Goal: Task Accomplishment & Management: Manage account settings

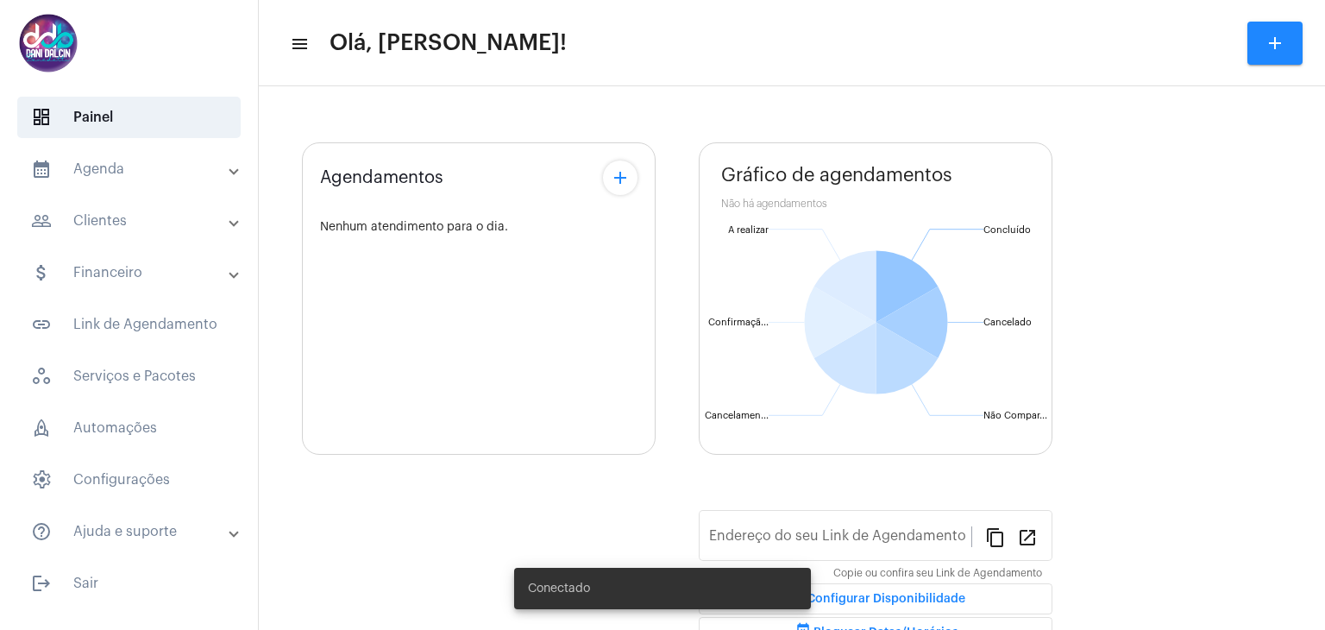
click at [96, 177] on mat-panel-title "calendar_month_outlined Agenda" at bounding box center [130, 169] width 199 height 21
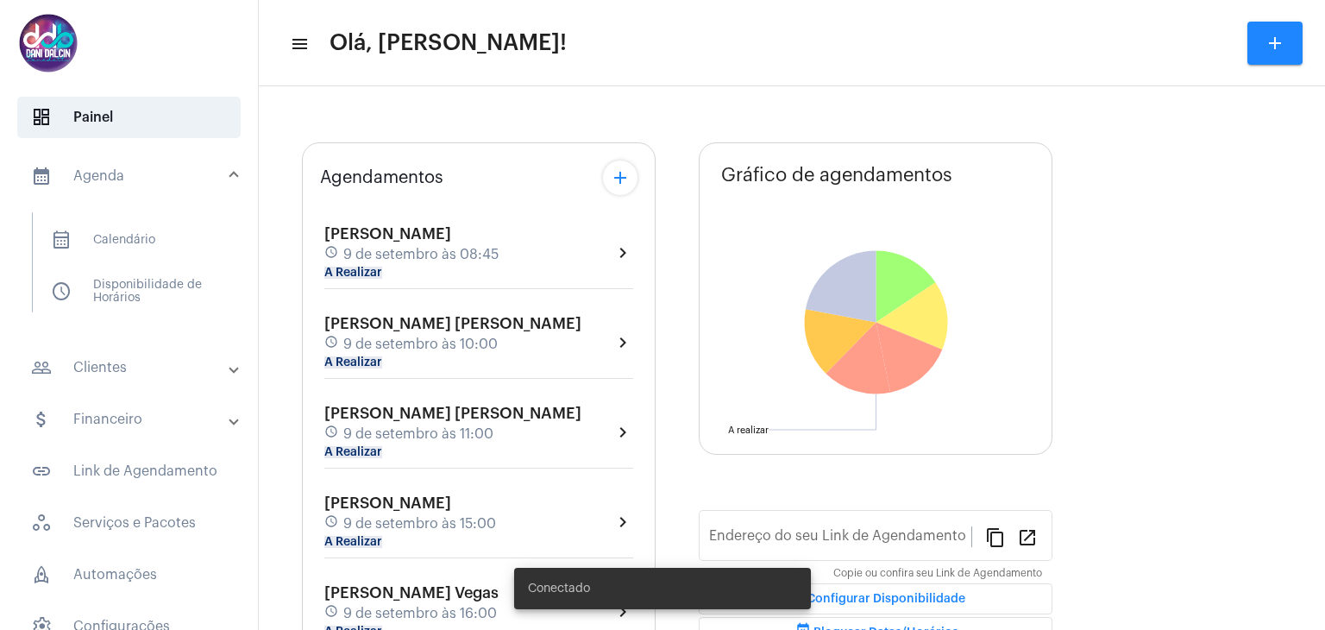
type input "[URL][DOMAIN_NAME][PERSON_NAME]"
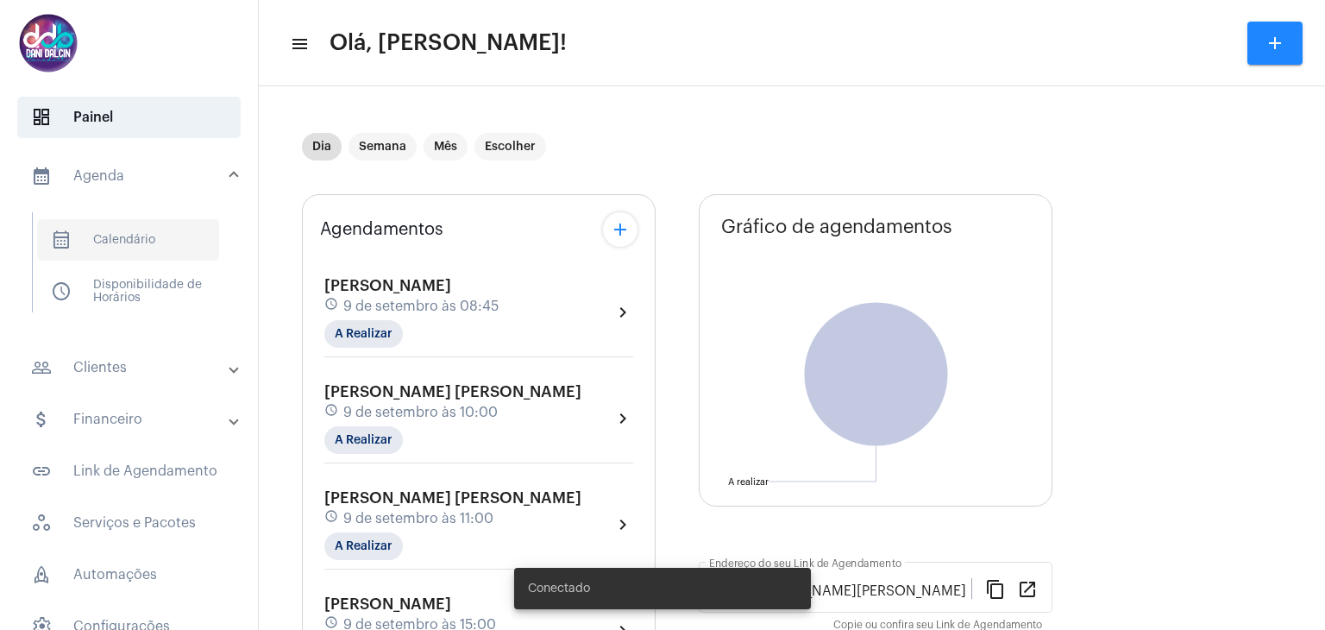
click at [159, 241] on span "calendar_month_outlined Calendário" at bounding box center [128, 239] width 182 height 41
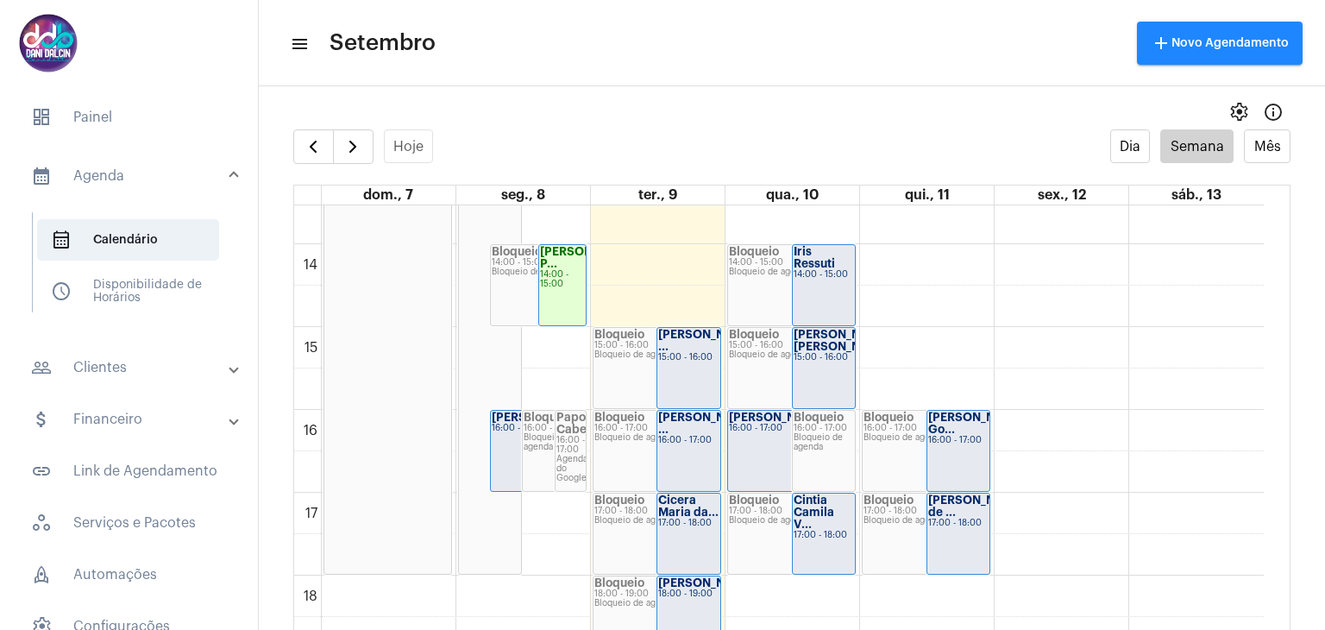
scroll to position [1101, 0]
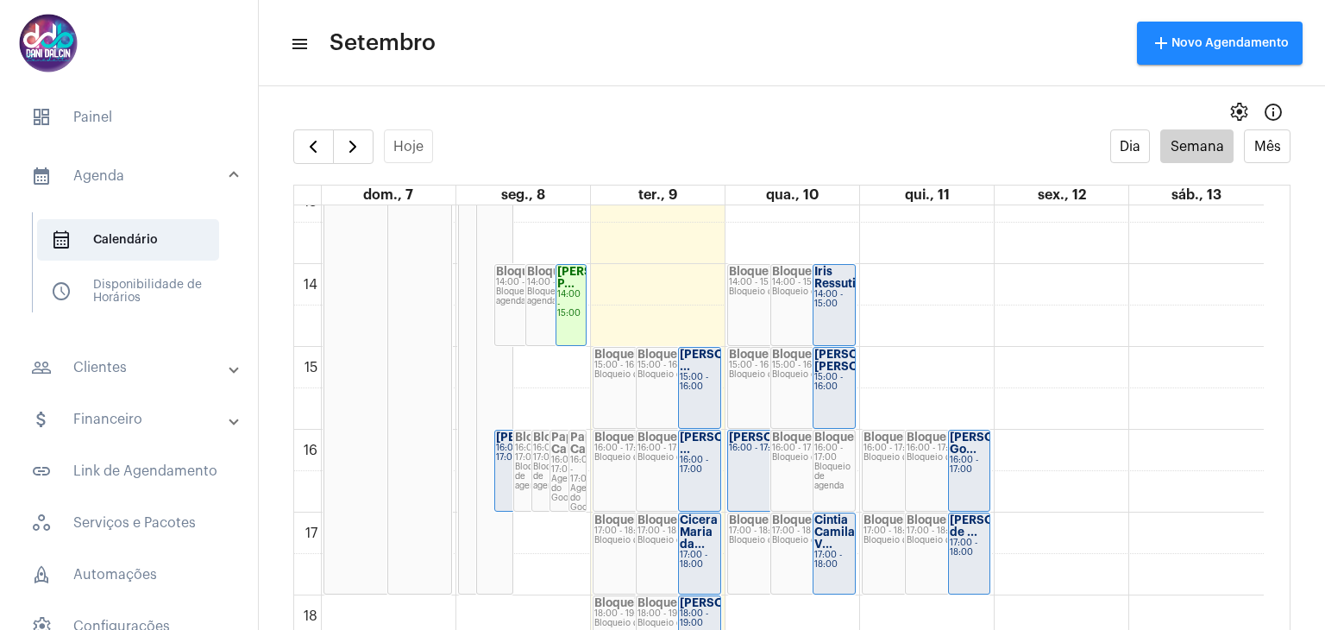
click at [497, 443] on strong "[PERSON_NAME]" at bounding box center [544, 436] width 97 height 11
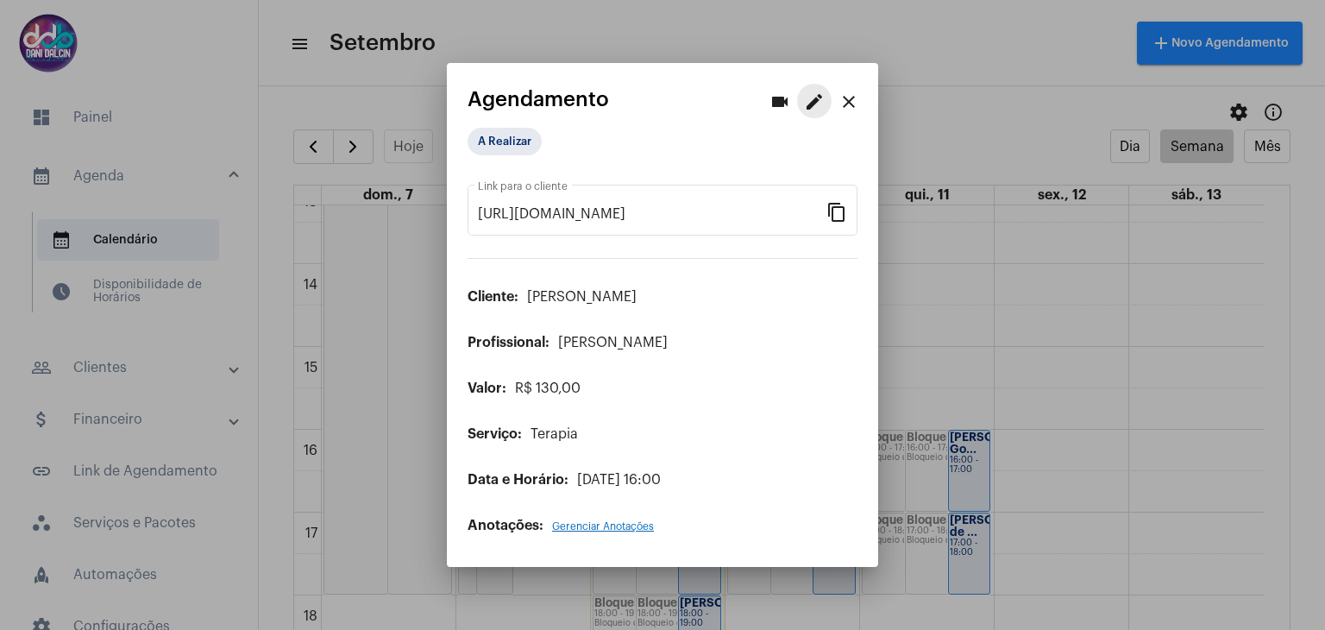
click at [805, 107] on mat-icon "edit" at bounding box center [814, 101] width 21 height 21
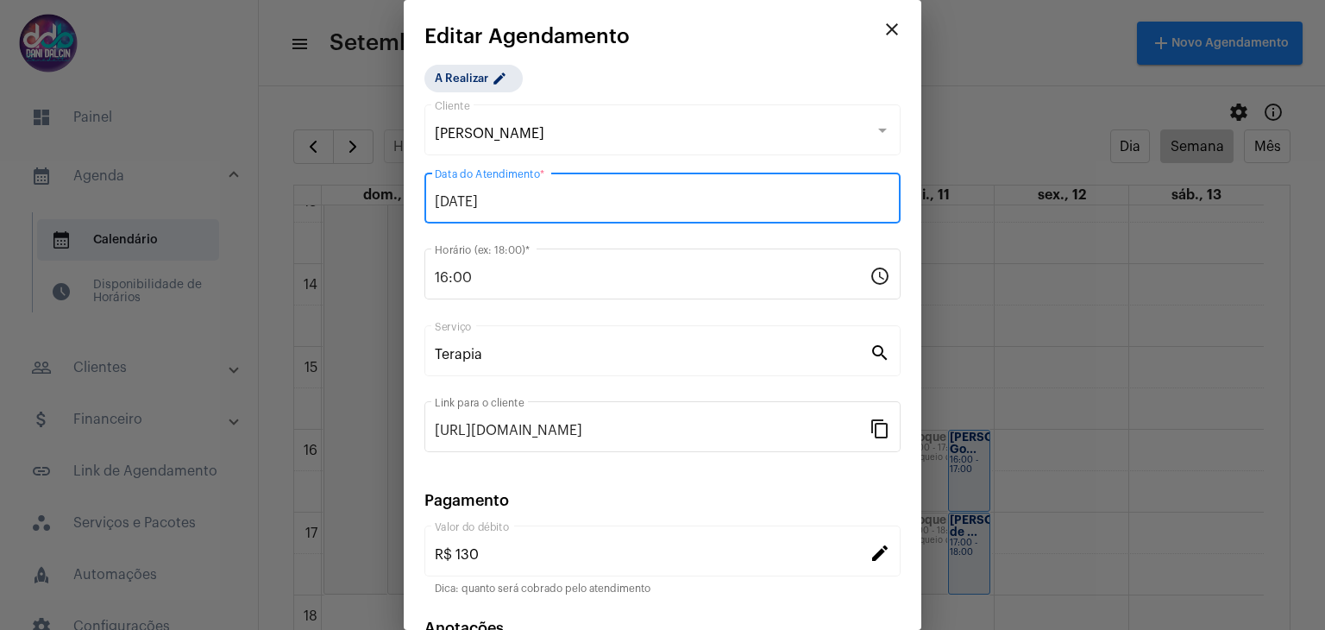
click at [520, 202] on input "[DATE]" at bounding box center [663, 202] width 456 height 16
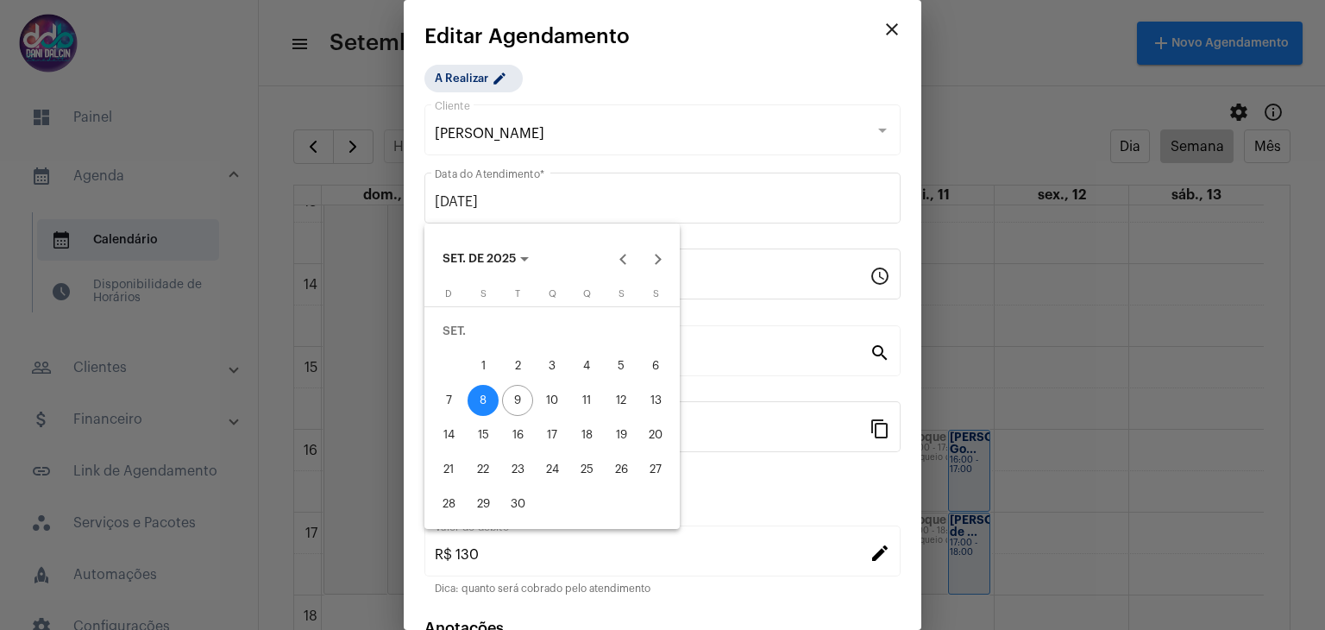
click at [596, 398] on div "11" at bounding box center [586, 400] width 31 height 31
type input "[DATE]"
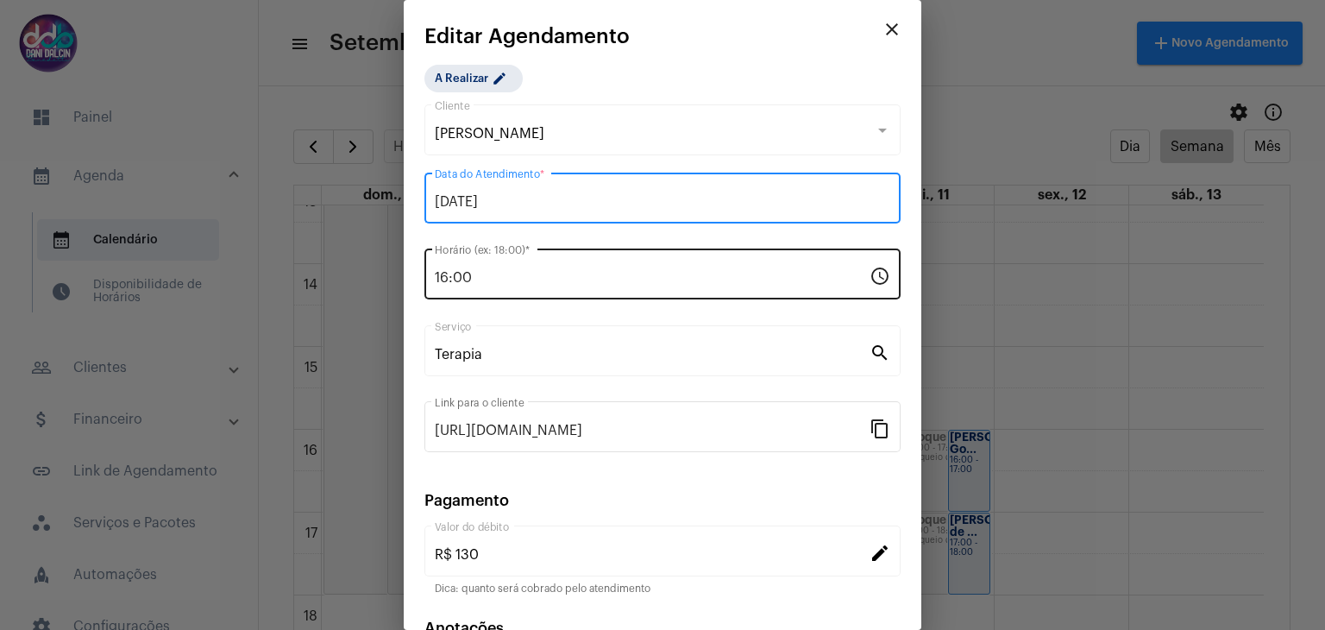
click at [520, 277] on input "16:00" at bounding box center [652, 278] width 435 height 16
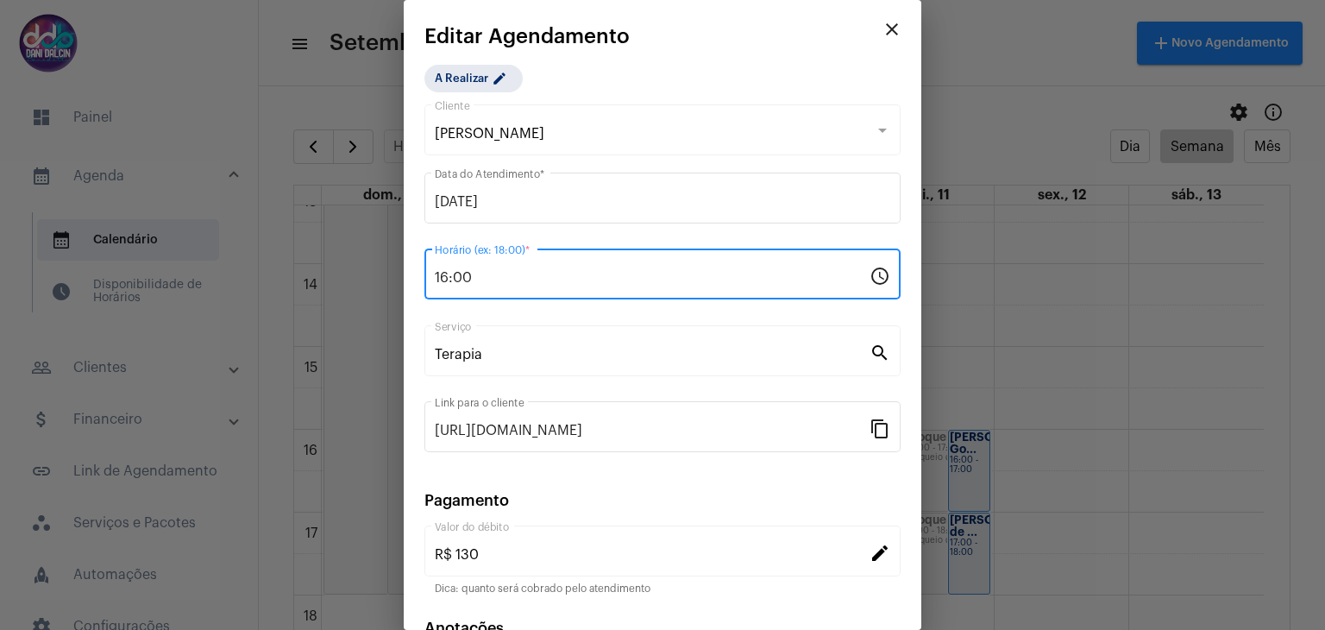
click at [520, 277] on input "16:00" at bounding box center [652, 278] width 435 height 16
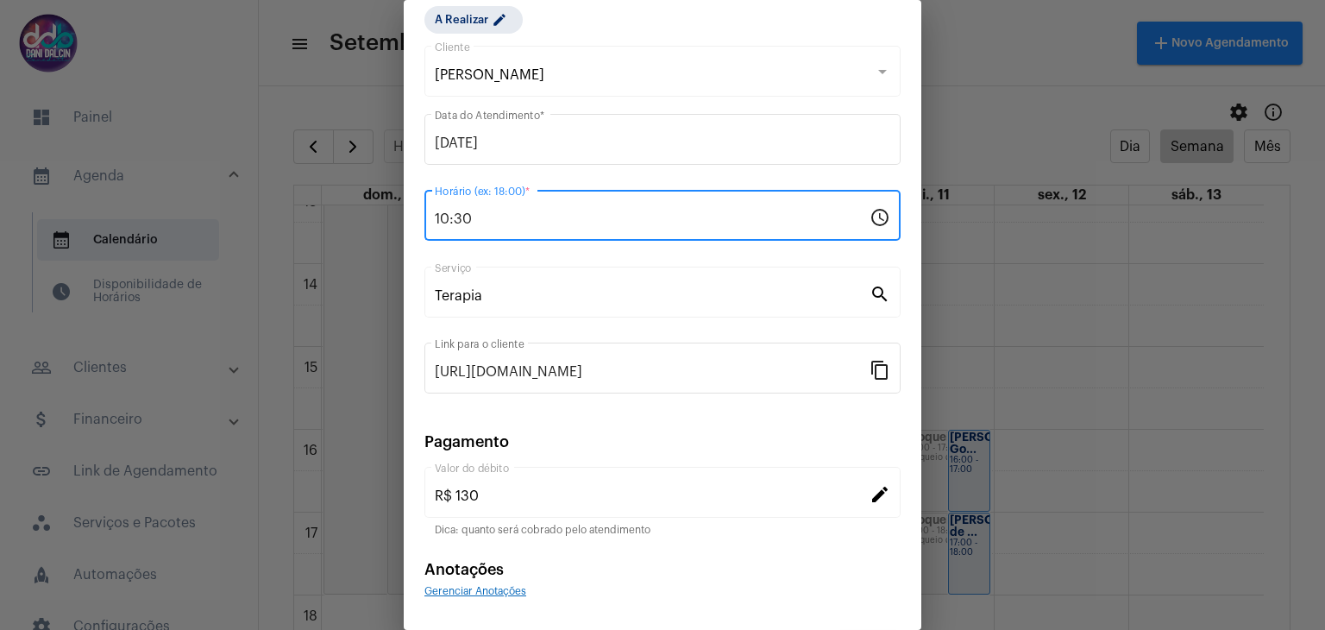
scroll to position [110, 0]
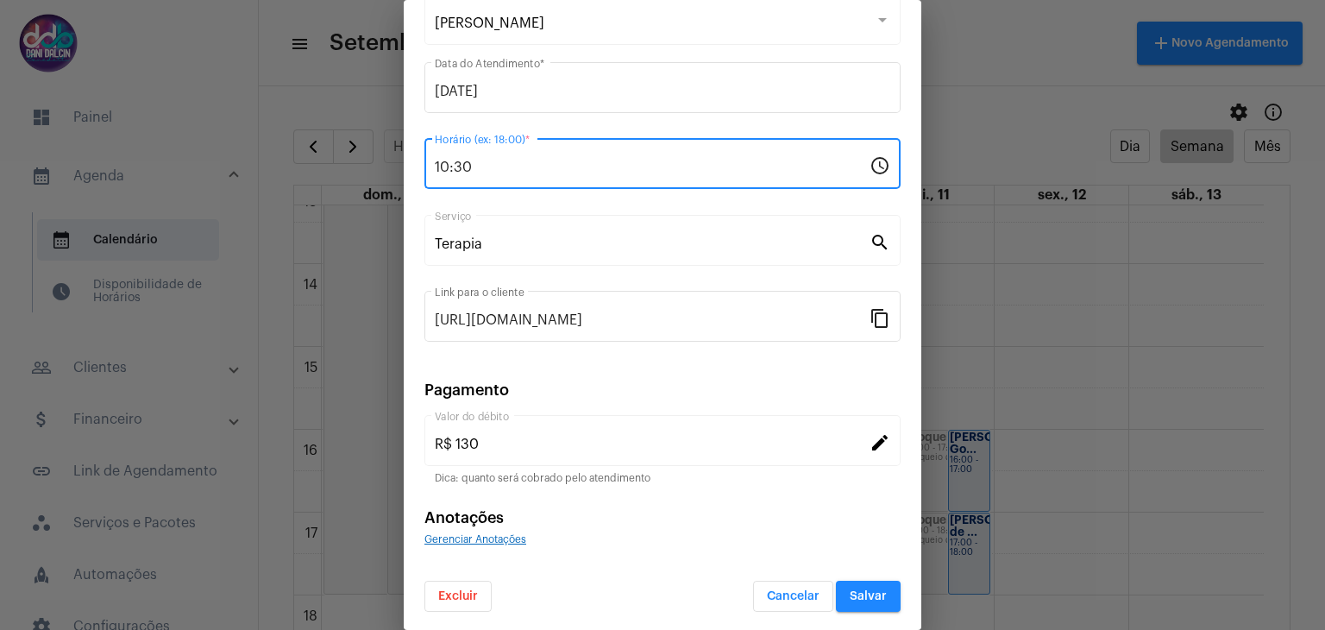
type input "10:30"
click at [844, 585] on button "Salvar" at bounding box center [868, 596] width 65 height 31
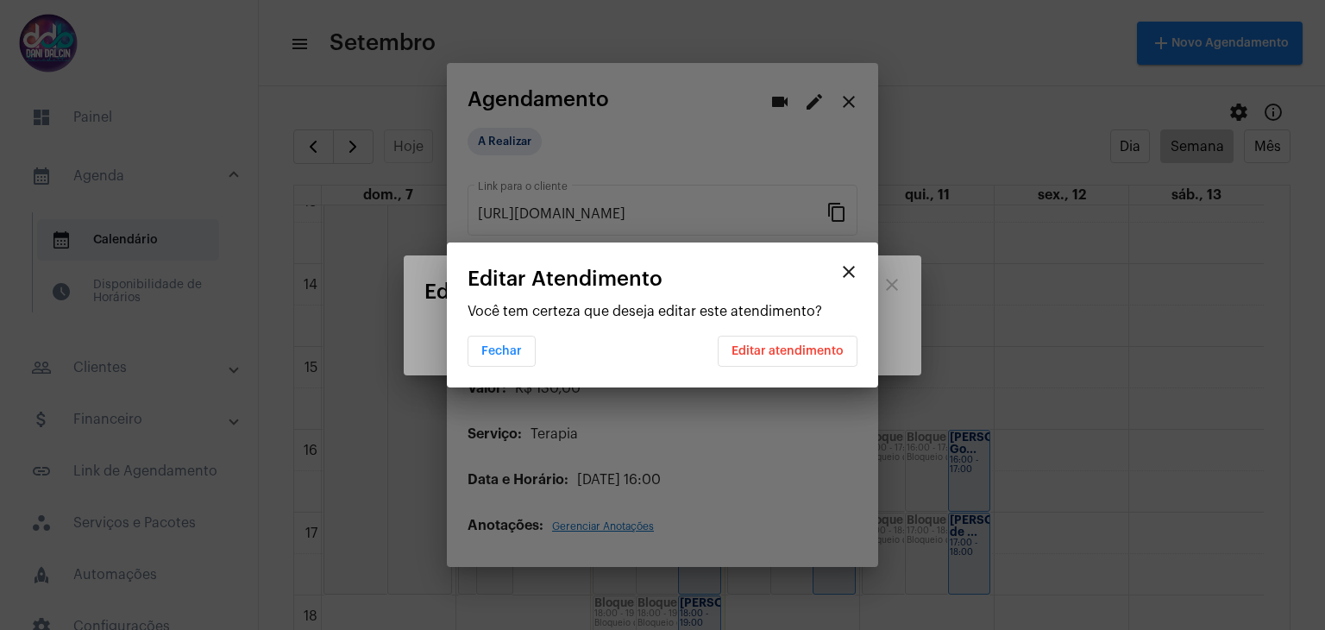
scroll to position [0, 0]
click at [763, 364] on button "Editar atendimento" at bounding box center [788, 351] width 140 height 31
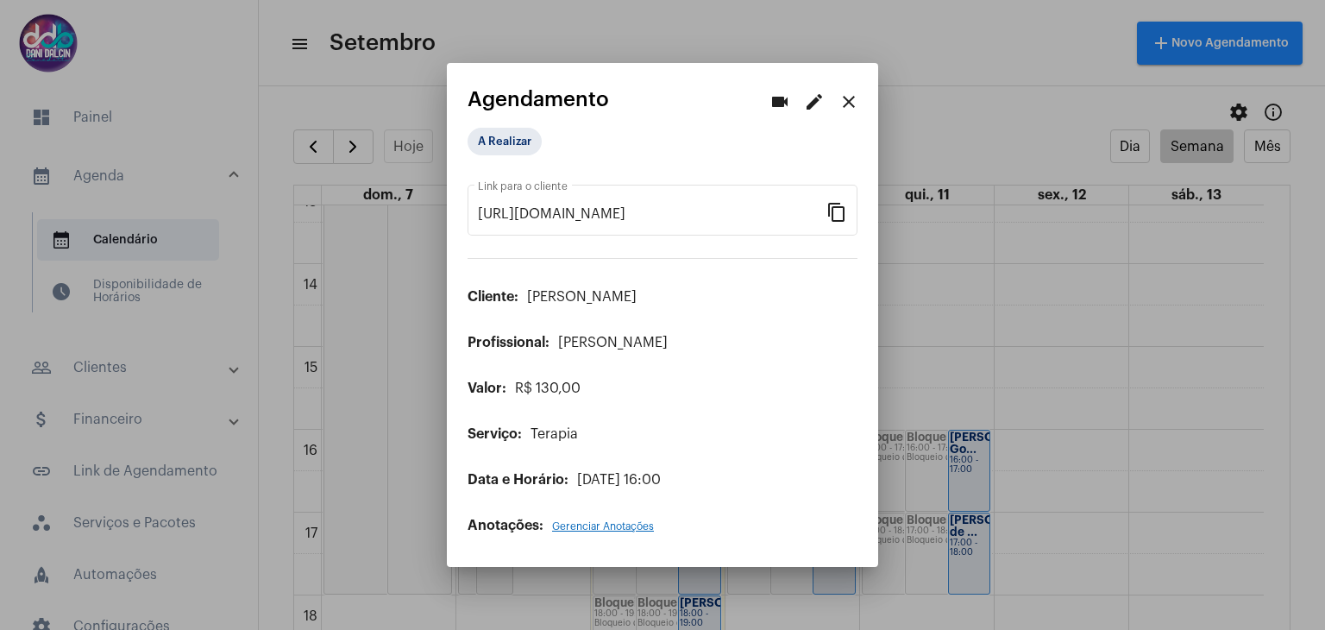
click at [846, 98] on mat-icon "close" at bounding box center [849, 101] width 21 height 21
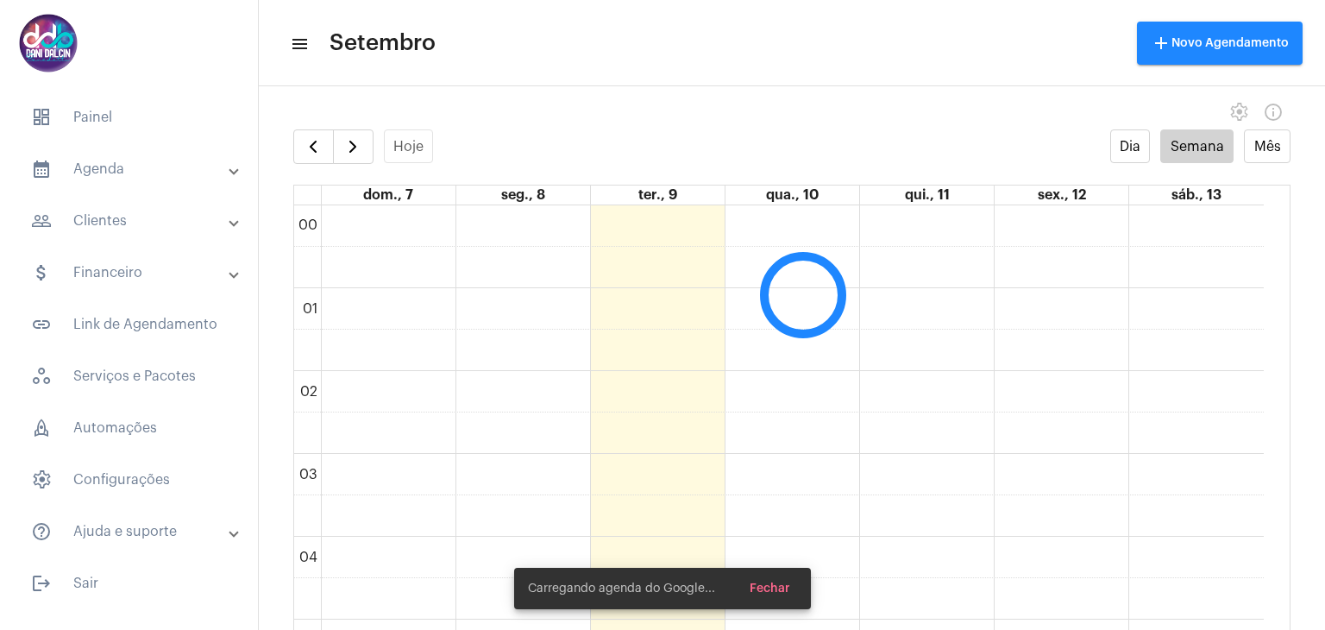
scroll to position [499, 0]
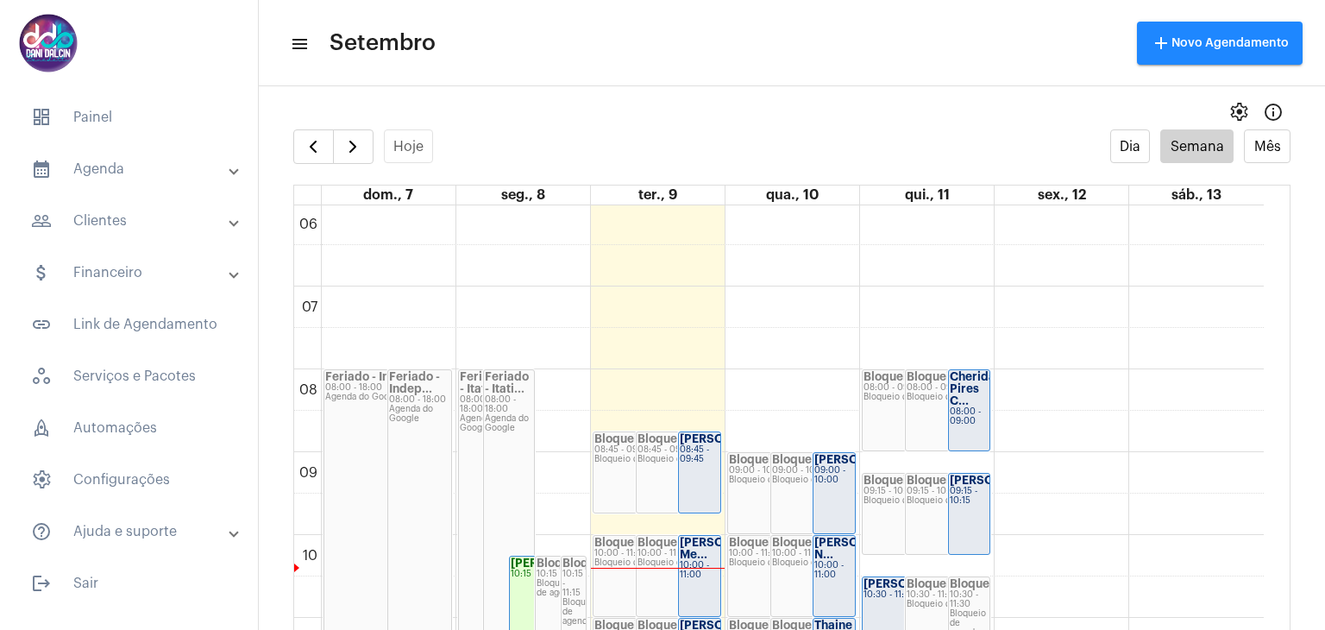
click at [135, 229] on mat-panel-title "people_outline Clientes" at bounding box center [130, 221] width 199 height 21
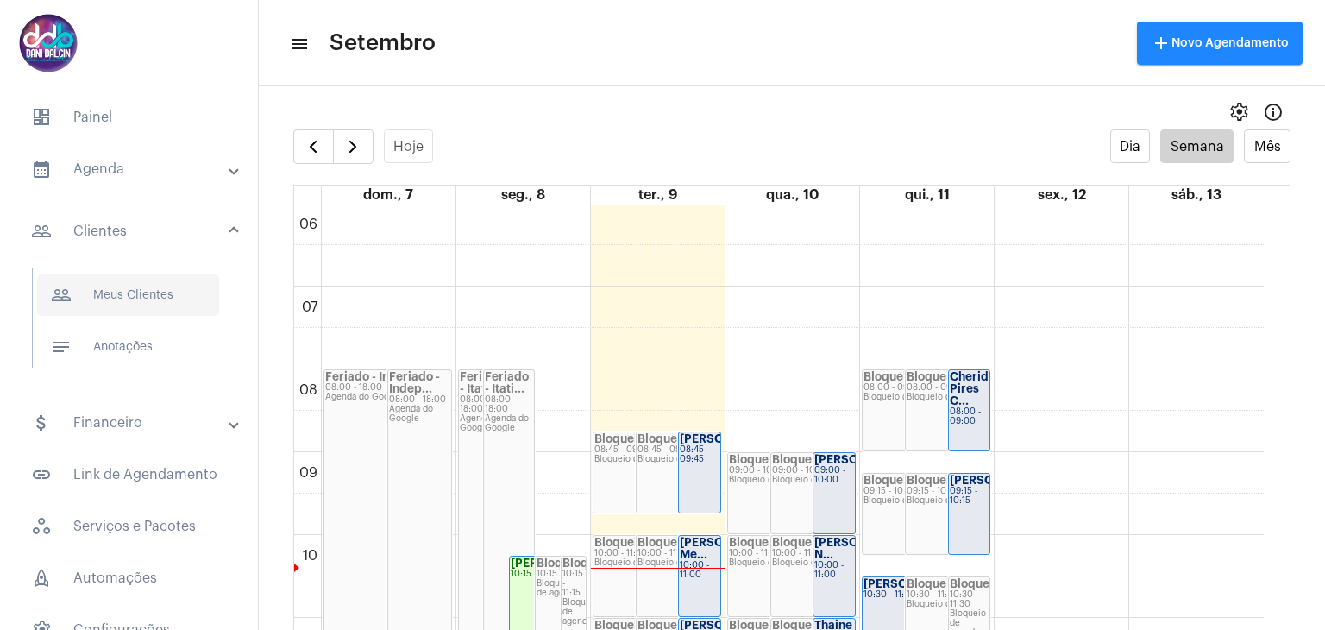
click at [142, 307] on span "people_outline Meus Clientes" at bounding box center [128, 294] width 182 height 41
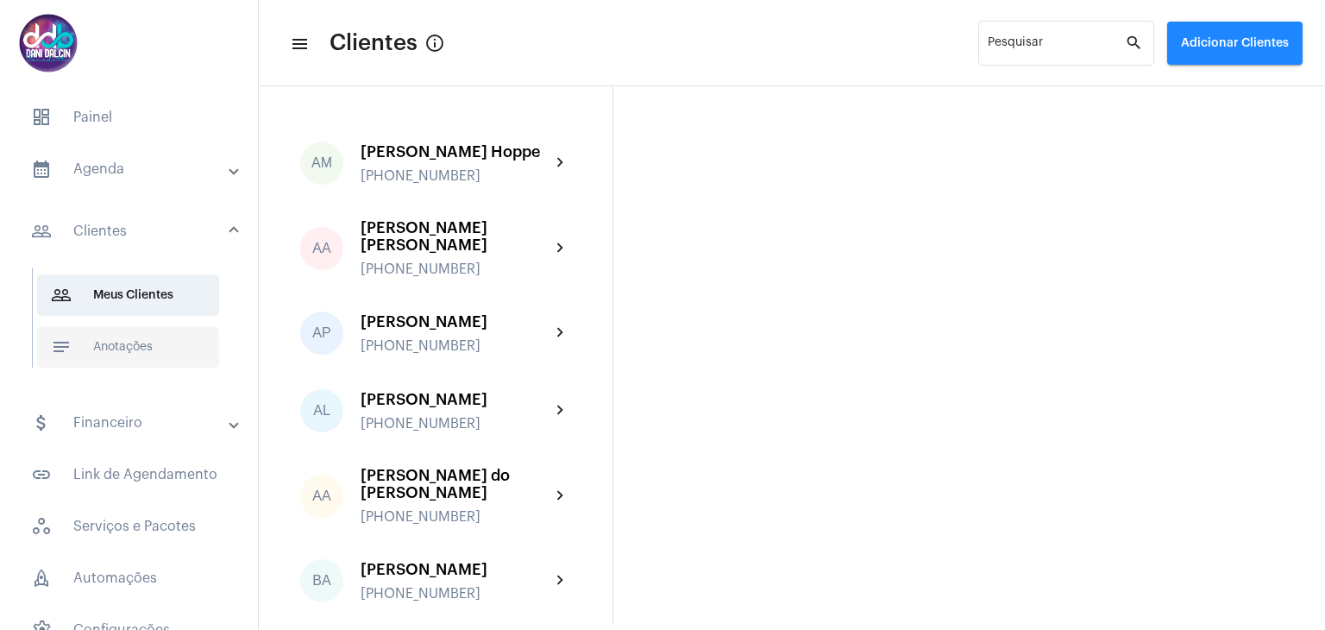
click at [142, 355] on span "notes Anotações" at bounding box center [128, 346] width 182 height 41
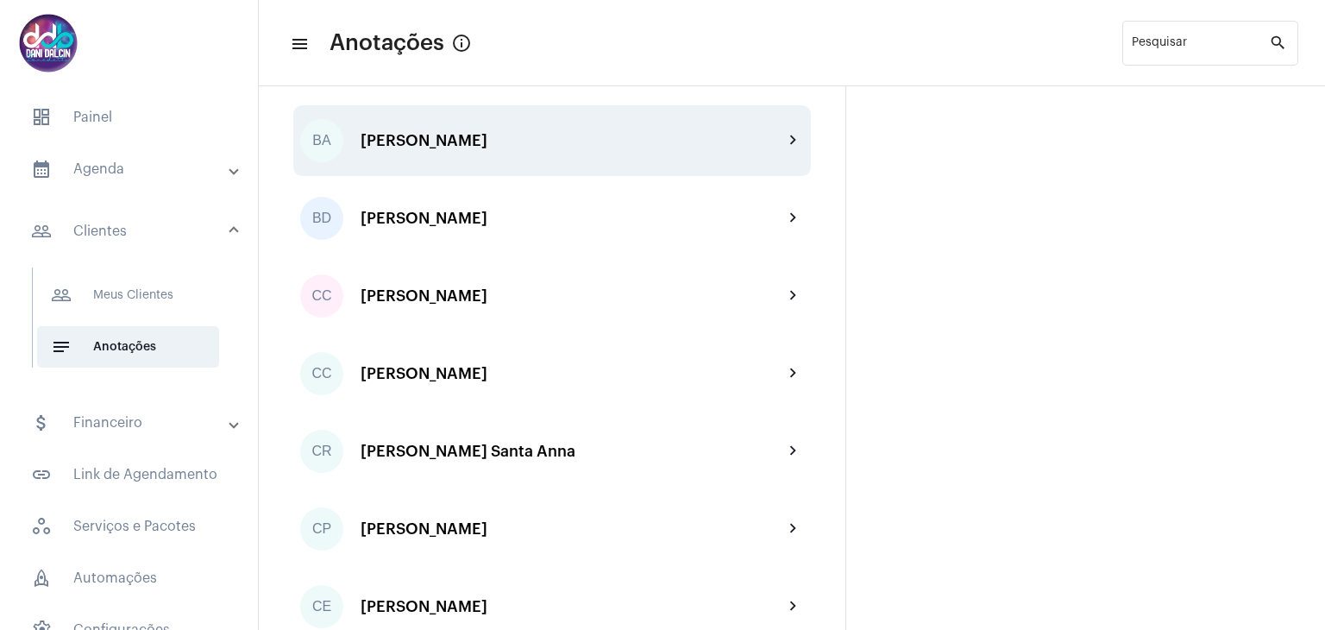
scroll to position [431, 0]
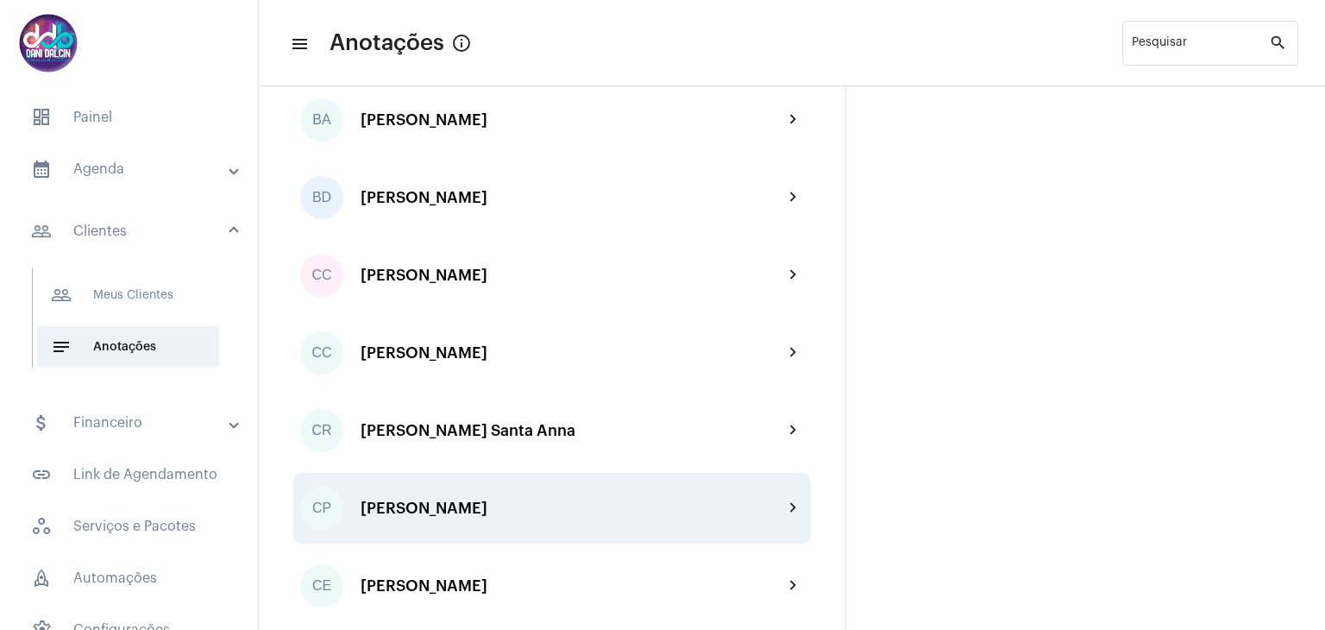
click at [564, 508] on div "[PERSON_NAME] [PERSON_NAME]" at bounding box center [572, 508] width 423 height 17
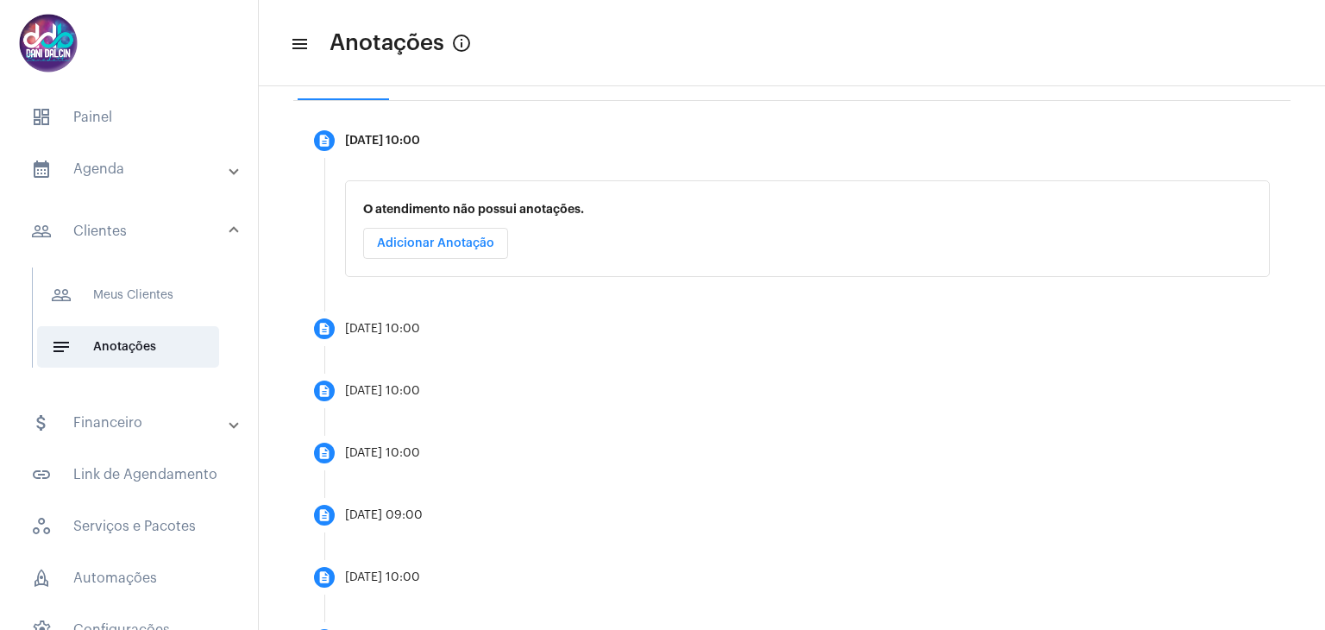
scroll to position [345, 0]
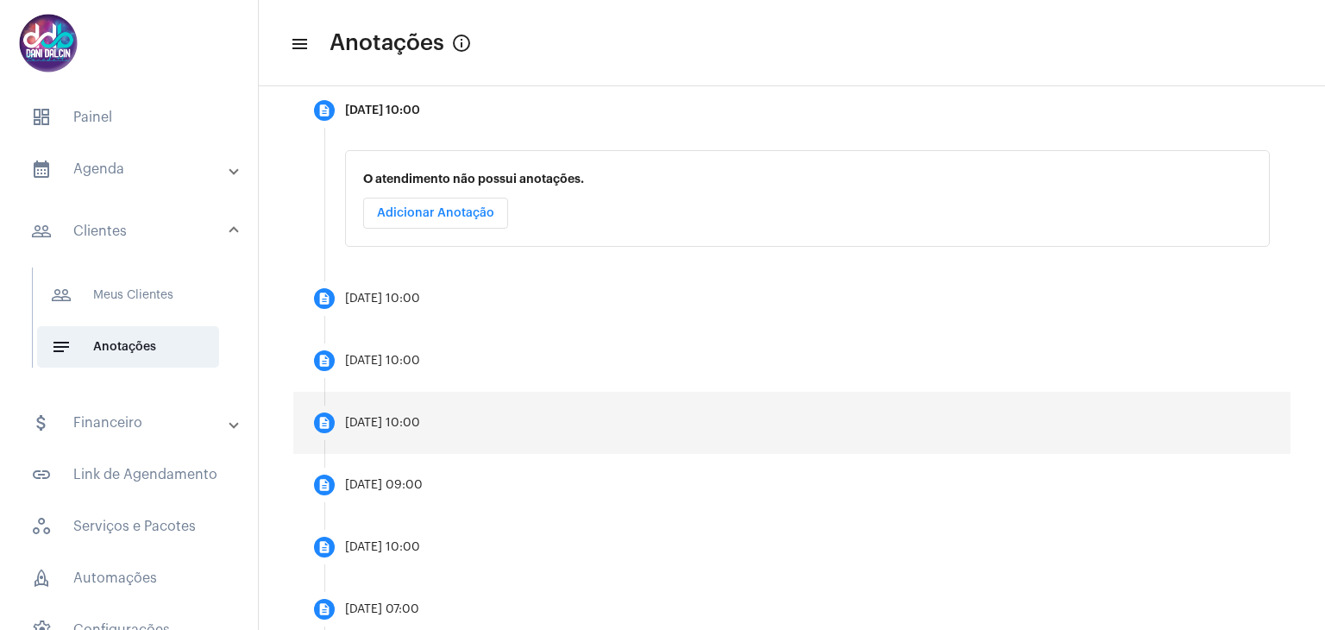
click at [538, 425] on mat-step-header "description 09/09/2025, 10:00" at bounding box center [792, 423] width 998 height 62
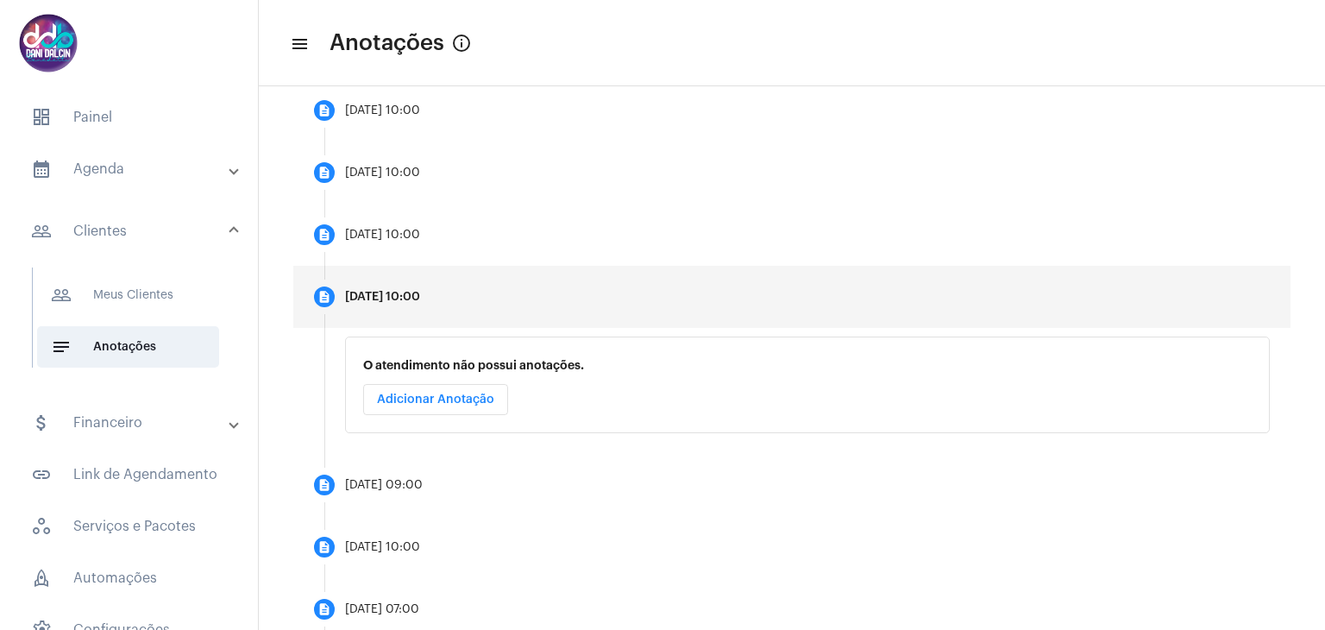
click at [439, 388] on button "Adicionar Anotação" at bounding box center [435, 399] width 145 height 31
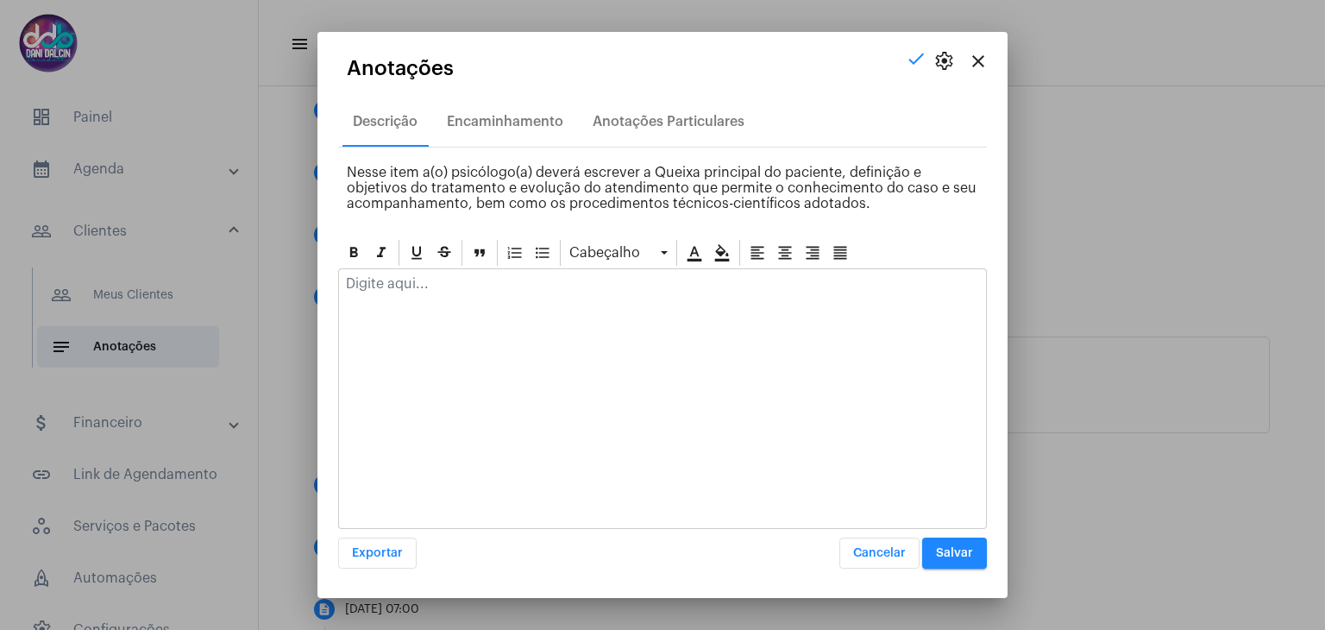
click at [413, 288] on p at bounding box center [662, 284] width 633 height 16
